Goal: Navigation & Orientation: Find specific page/section

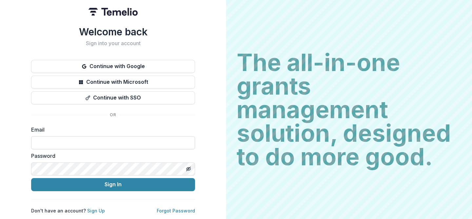
click at [47, 145] on input at bounding box center [113, 142] width 164 height 13
type input "**********"
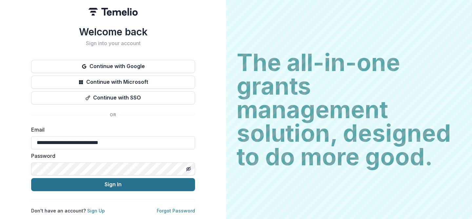
click at [136, 180] on button "Sign In" at bounding box center [113, 184] width 164 height 13
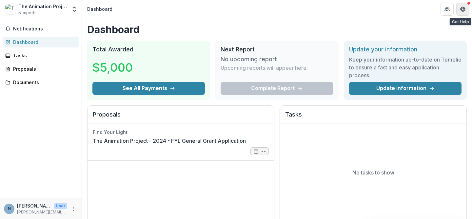
click at [468, 5] on button "Get Help" at bounding box center [463, 9] width 13 height 13
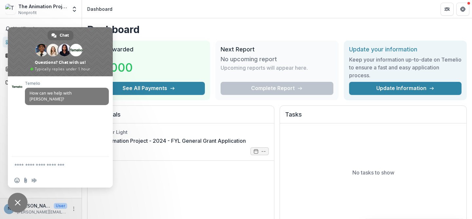
click at [161, 19] on div "Dashboard Total Awarded $5,000 See All Payments Next Report No upcoming report …" at bounding box center [277, 220] width 390 height 404
click at [178, 104] on div "Dashboard Total Awarded $5,000 See All Payments Next Report No upcoming report …" at bounding box center [277, 220] width 390 height 404
click at [11, 204] on span "Close chat" at bounding box center [18, 203] width 20 height 20
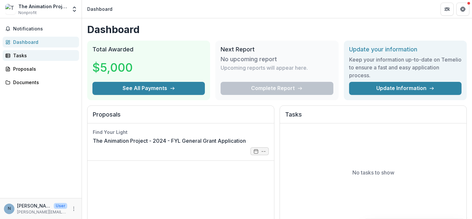
click at [30, 52] on div "Tasks" at bounding box center [43, 55] width 61 height 7
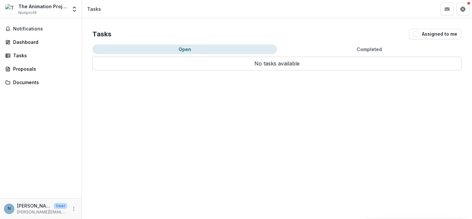
click at [358, 50] on button "Completed" at bounding box center [369, 50] width 185 height 10
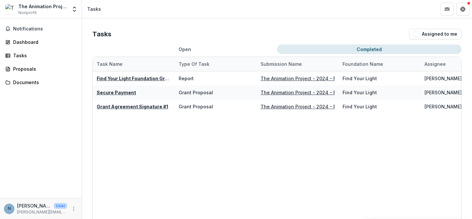
click at [179, 48] on button "Open" at bounding box center [185, 50] width 185 height 10
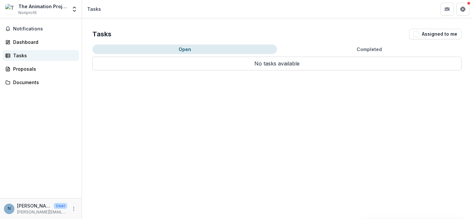
click at [33, 58] on div "Tasks" at bounding box center [43, 55] width 61 height 7
click at [39, 67] on div "Proposals" at bounding box center [43, 69] width 61 height 7
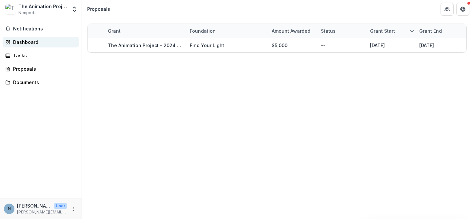
click at [36, 43] on div "Dashboard" at bounding box center [43, 42] width 61 height 7
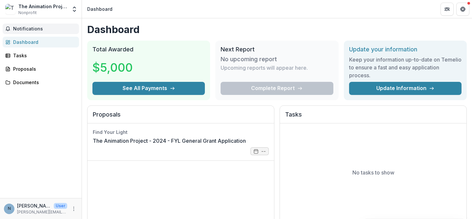
click at [29, 31] on span "Notifications" at bounding box center [44, 29] width 63 height 6
